Goal: Navigation & Orientation: Find specific page/section

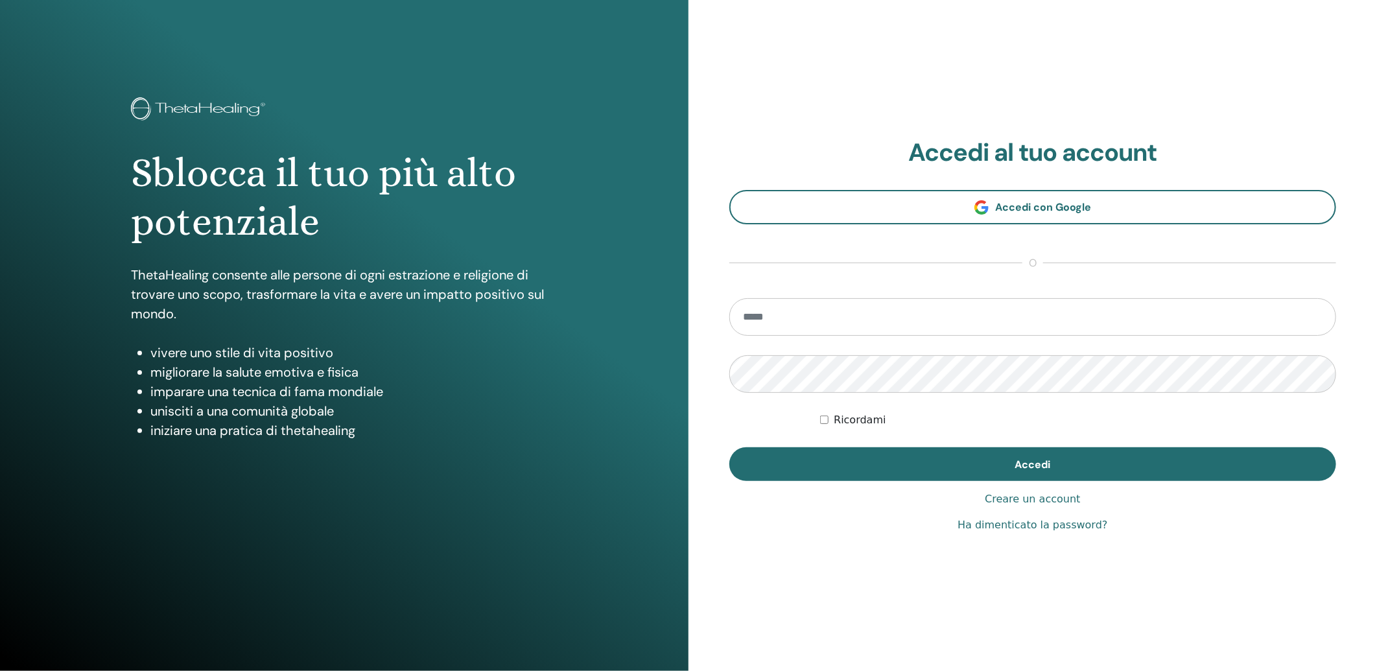
click at [833, 314] on input "email" at bounding box center [1032, 317] width 607 height 38
type input "**********"
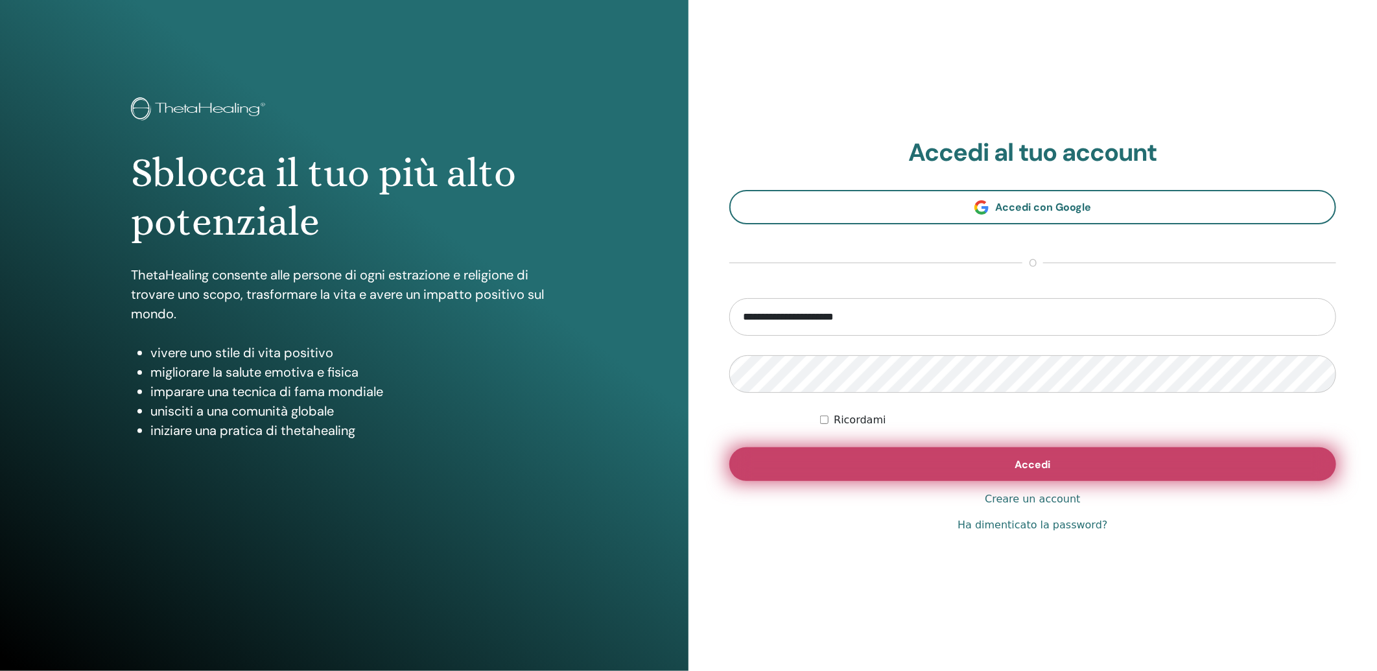
click at [1042, 467] on span "Accedi" at bounding box center [1033, 465] width 36 height 14
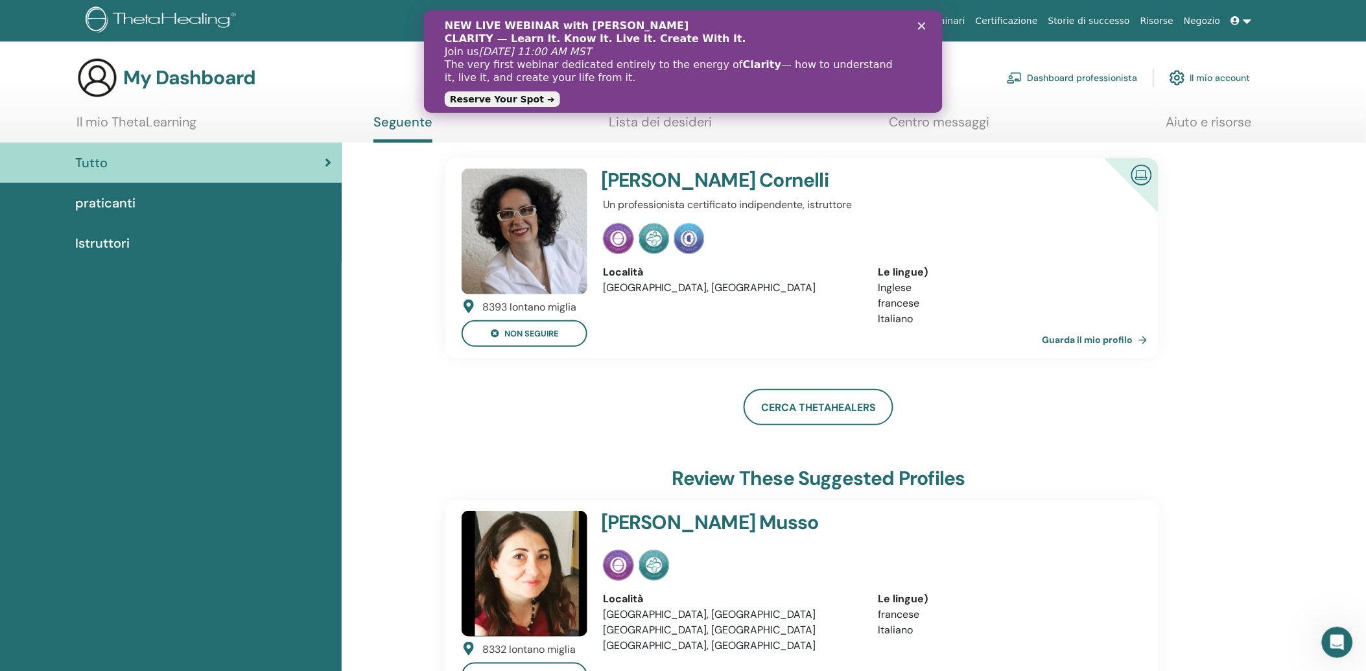
click at [909, 28] on div "NEW LIVE WEBINAR with Vianna Stibal CLARITY — Learn It. Know It. Live It. Creat…" at bounding box center [677, 52] width 467 height 73
click at [920, 27] on polygon "Chiudi" at bounding box center [921, 26] width 8 height 8
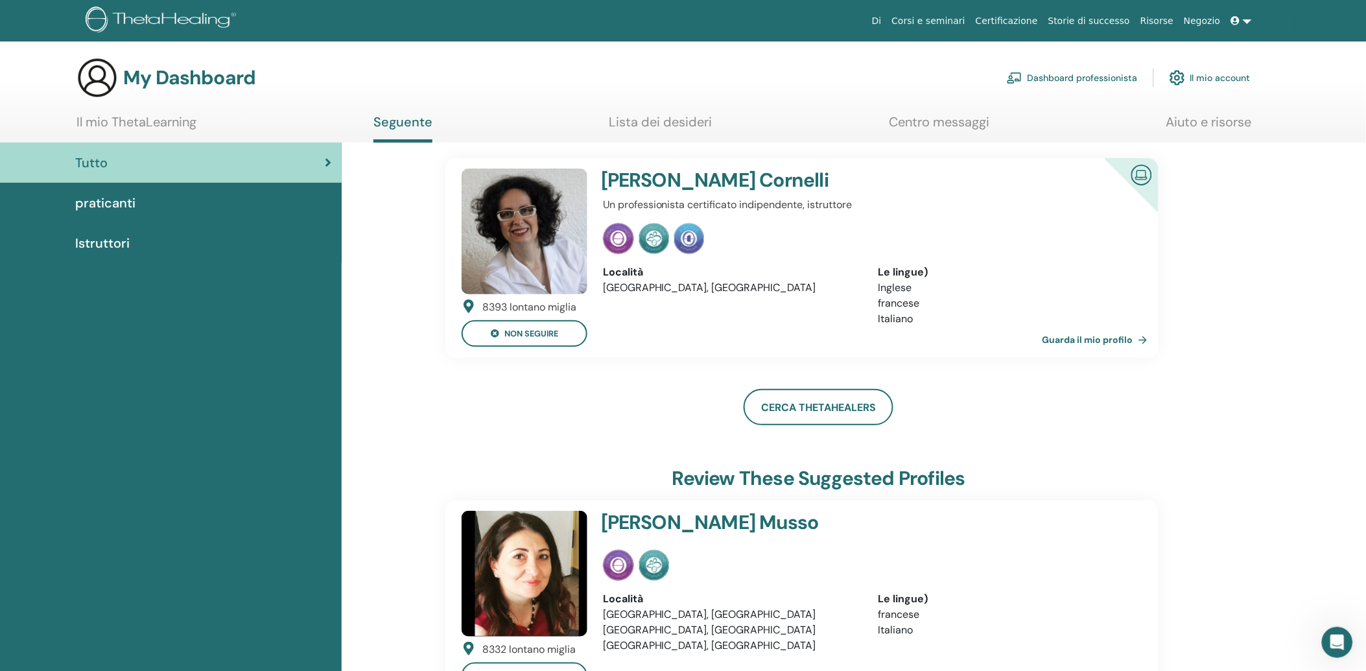
click at [967, 21] on link "Corsi e seminari" at bounding box center [929, 21] width 84 height 24
